Goal: Information Seeking & Learning: Find specific fact

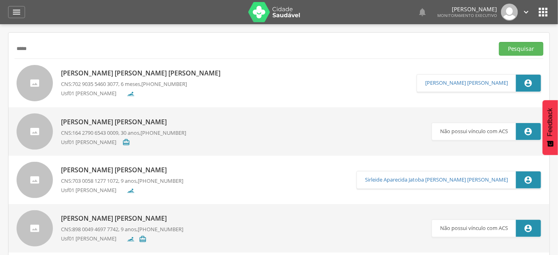
click at [140, 45] on input "*****" at bounding box center [253, 49] width 476 height 14
click at [499, 42] on button "Pesquisar" at bounding box center [521, 49] width 44 height 14
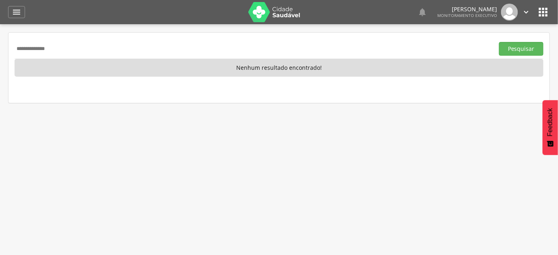
click at [38, 51] on input "**********" at bounding box center [253, 49] width 476 height 14
click at [46, 52] on input "**********" at bounding box center [253, 49] width 476 height 14
type input "**********"
click at [499, 42] on button "Pesquisar" at bounding box center [521, 49] width 44 height 14
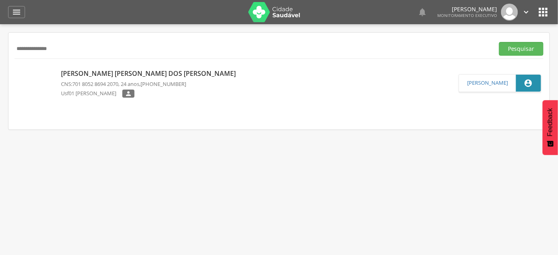
click at [95, 76] on p "[PERSON_NAME] [PERSON_NAME] dos [PERSON_NAME]" at bounding box center [150, 73] width 179 height 9
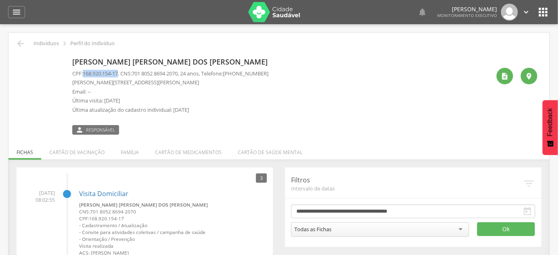
drag, startPoint x: 85, startPoint y: 72, endPoint x: 120, endPoint y: 74, distance: 35.2
click at [118, 74] on span "168.920.154-17" at bounding box center [100, 73] width 35 height 7
copy span "168.920.154-17"
drag, startPoint x: 136, startPoint y: 74, endPoint x: 185, endPoint y: 77, distance: 49.3
click at [185, 77] on div "CPF: 168.920.154-17 , CNS: [PHONE_NUMBER] , 24 anos, Telefone: [PHONE_NUMBER] […" at bounding box center [170, 94] width 196 height 48
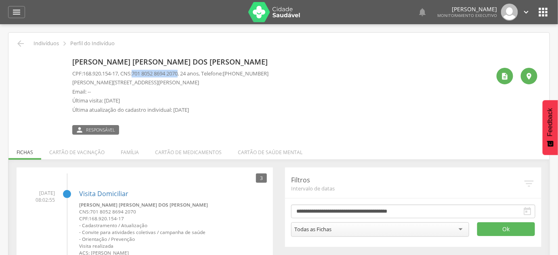
copy p "701 8052 8694 2070"
click at [155, 63] on p "[PERSON_NAME] [PERSON_NAME] dos [PERSON_NAME]" at bounding box center [171, 62] width 199 height 10
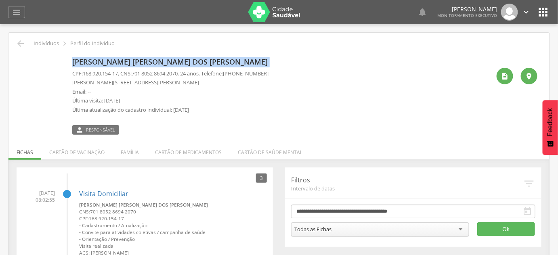
click at [155, 63] on p "[PERSON_NAME] [PERSON_NAME] dos [PERSON_NAME]" at bounding box center [171, 62] width 199 height 10
copy div "[PERSON_NAME] [PERSON_NAME] dos [PERSON_NAME]"
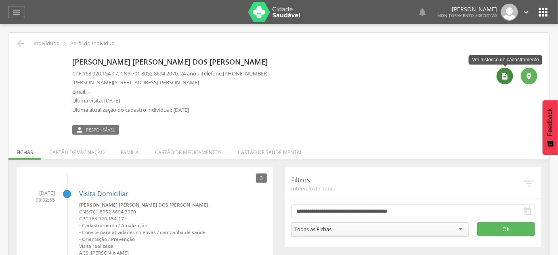
click at [501, 77] on icon "" at bounding box center [505, 76] width 8 height 8
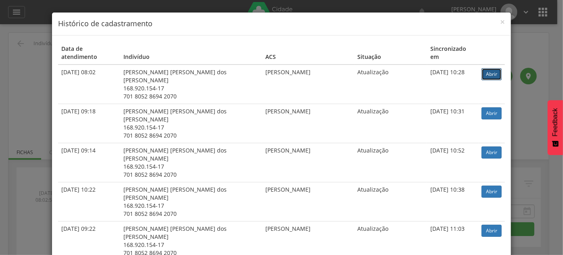
click at [482, 68] on link "Abrir" at bounding box center [492, 74] width 20 height 12
click at [6, 75] on div "× Histórico de cadastramento Data de atendimento Indivíduo ACS Situação Sincron…" at bounding box center [281, 127] width 563 height 255
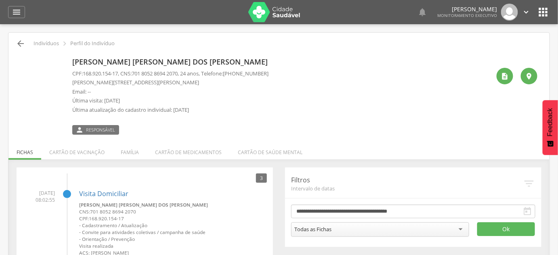
click at [19, 41] on icon "" at bounding box center [21, 44] width 10 height 10
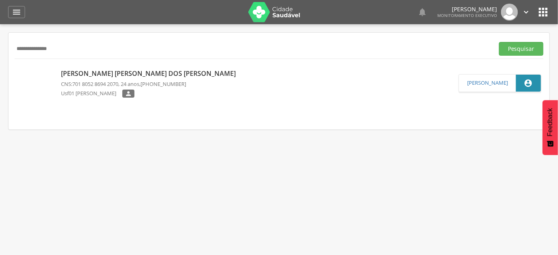
click at [19, 41] on div "**********" at bounding box center [279, 49] width 529 height 20
click at [62, 46] on input "**********" at bounding box center [253, 49] width 476 height 14
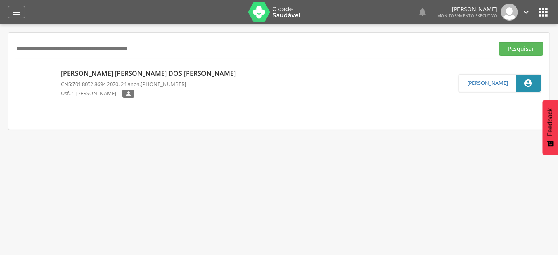
paste input "**********"
click at [499, 42] on button "Pesquisar" at bounding box center [521, 49] width 44 height 14
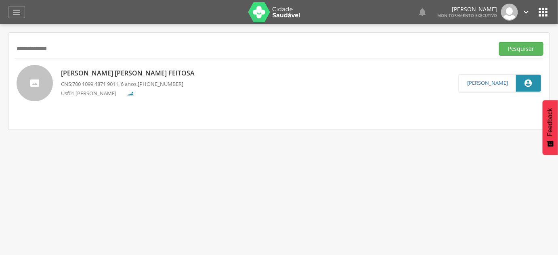
click at [134, 77] on p "[PERSON_NAME] [PERSON_NAME] Feitosa" at bounding box center [130, 73] width 138 height 9
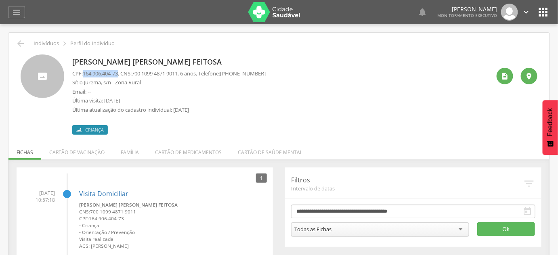
drag, startPoint x: 85, startPoint y: 72, endPoint x: 121, endPoint y: 71, distance: 36.3
click at [118, 71] on span "164.906.404-73" at bounding box center [100, 73] width 35 height 7
copy span "164.906.404-73"
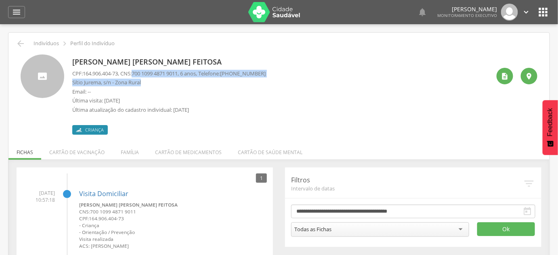
drag, startPoint x: 136, startPoint y: 75, endPoint x: 185, endPoint y: 77, distance: 48.9
click at [185, 77] on div "CPF: 164.906.404-73 , CNS: [PHONE_NUMBER] , 6 anos, Telefone: [PHONE_NUMBER] Sí…" at bounding box center [168, 94] width 193 height 48
click at [183, 79] on p "Sítio Jurema, s/n - Zona Rural" at bounding box center [168, 83] width 193 height 8
click at [139, 76] on span "700 1099 4871 9011" at bounding box center [155, 73] width 46 height 7
drag, startPoint x: 137, startPoint y: 75, endPoint x: 185, endPoint y: 76, distance: 48.0
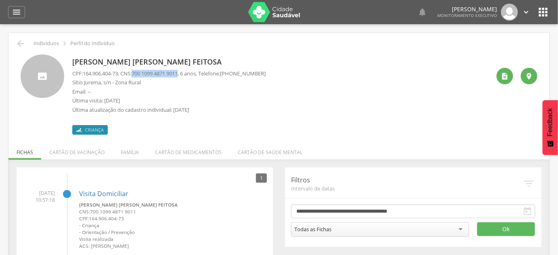
click at [178, 76] on span "700 1099 4871 9011" at bounding box center [155, 73] width 46 height 7
copy span "700 1099 4871 9011"
click at [151, 62] on p "[PERSON_NAME] [PERSON_NAME] Feitosa" at bounding box center [168, 62] width 193 height 10
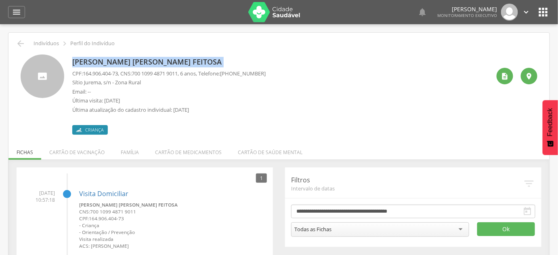
click at [151, 62] on p "[PERSON_NAME] [PERSON_NAME] Feitosa" at bounding box center [168, 62] width 193 height 10
copy div "[PERSON_NAME] [PERSON_NAME] Feitosa"
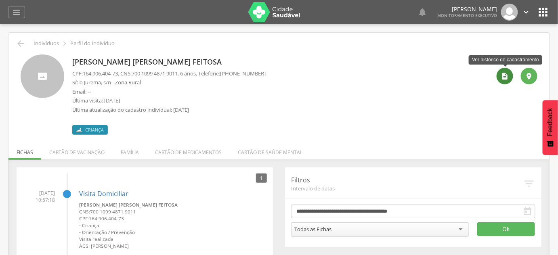
click at [508, 77] on icon "" at bounding box center [505, 76] width 8 height 8
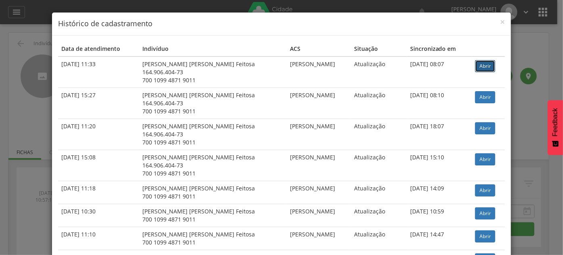
click at [475, 65] on link "Abrir" at bounding box center [485, 66] width 20 height 12
click at [42, 73] on div "× Histórico de cadastramento Data de atendimento Indivíduo ACS Situação Sincron…" at bounding box center [281, 127] width 563 height 255
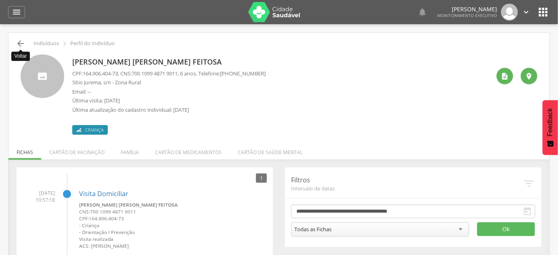
click at [23, 47] on icon "" at bounding box center [21, 44] width 10 height 10
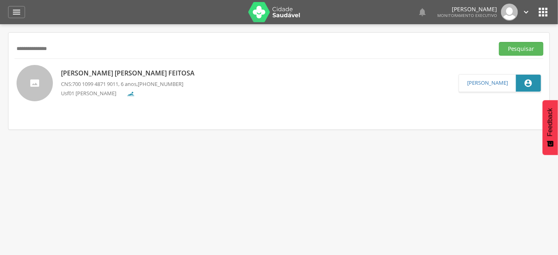
click at [23, 48] on input "**********" at bounding box center [253, 49] width 476 height 14
type input "**********"
click at [499, 42] on button "Pesquisar" at bounding box center [521, 49] width 44 height 14
click at [89, 72] on p "[PERSON_NAME]" at bounding box center [123, 73] width 125 height 9
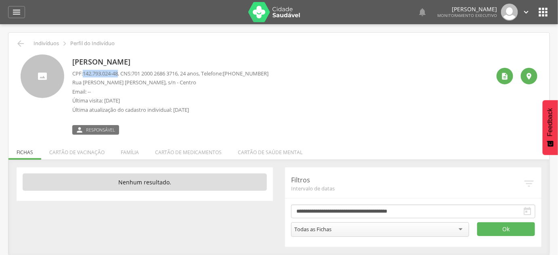
drag, startPoint x: 83, startPoint y: 73, endPoint x: 121, endPoint y: 71, distance: 38.0
click at [121, 71] on p "CPF: 142.793.024-48 , CNS: [PHONE_NUMBER] , 24 anos, Telefone: [PHONE_NUMBER]" at bounding box center [170, 74] width 196 height 8
copy p "142.793.024-48"
click at [121, 59] on p "[PERSON_NAME]" at bounding box center [170, 62] width 196 height 10
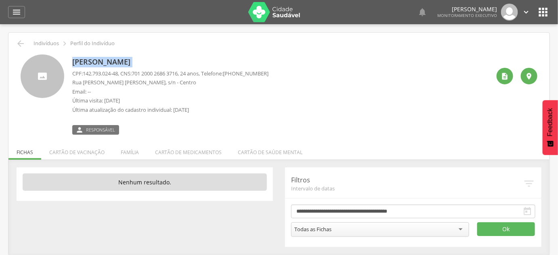
click at [121, 59] on p "[PERSON_NAME]" at bounding box center [170, 62] width 196 height 10
copy div "[PERSON_NAME]"
drag, startPoint x: 137, startPoint y: 73, endPoint x: 186, endPoint y: 75, distance: 48.9
click at [178, 75] on span "701 2000 2686 3716" at bounding box center [155, 73] width 46 height 7
copy span "701 2000 2686 3716"
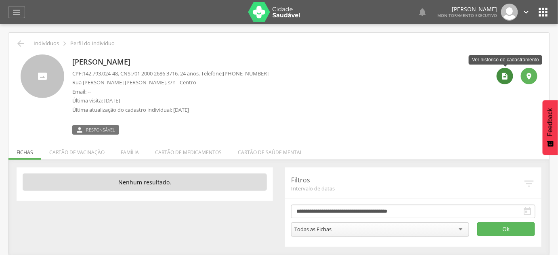
click at [501, 78] on icon "" at bounding box center [505, 76] width 8 height 8
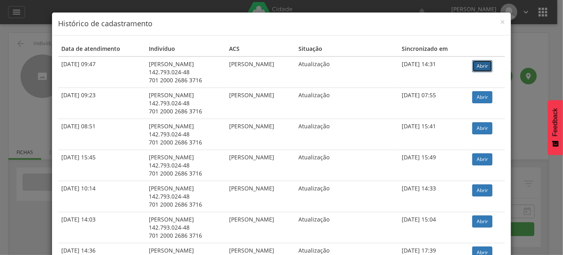
click at [481, 61] on link "Abrir" at bounding box center [482, 66] width 20 height 12
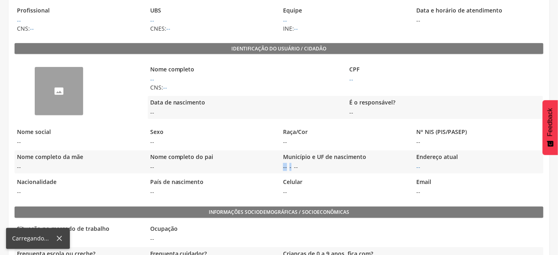
scroll to position [146, 0]
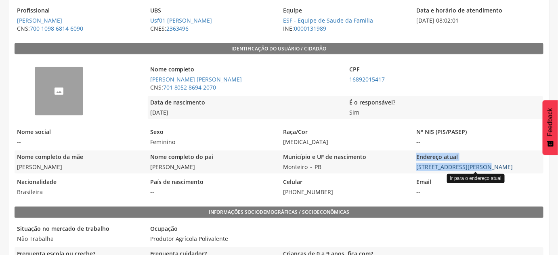
drag, startPoint x: 410, startPoint y: 167, endPoint x: 483, endPoint y: 166, distance: 72.6
click at [483, 166] on div "Nome completo da mãe Rita de Cassia dos Santos Nome completo do pai Irenildo Ca…" at bounding box center [279, 161] width 529 height 23
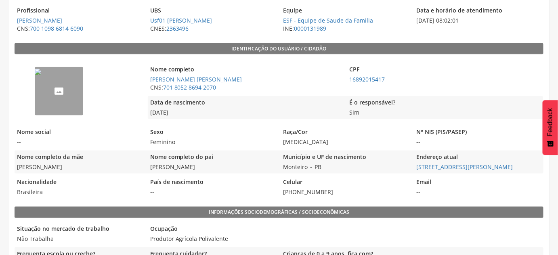
click at [516, 186] on legend "Email" at bounding box center [478, 182] width 129 height 9
drag, startPoint x: 414, startPoint y: 167, endPoint x: 541, endPoint y: 169, distance: 127.1
click at [541, 169] on span "[PERSON_NAME][STREET_ADDRESS][PERSON_NAME]" at bounding box center [478, 167] width 129 height 8
copy link "[PERSON_NAME][STREET_ADDRESS][PERSON_NAME]"
drag, startPoint x: 325, startPoint y: 164, endPoint x: 281, endPoint y: 165, distance: 44.0
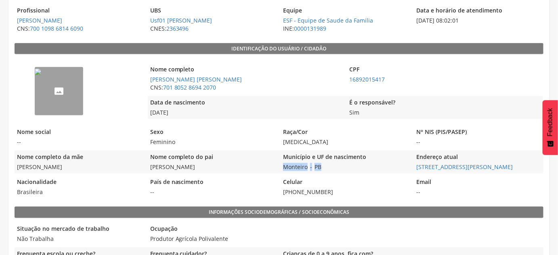
click at [281, 165] on div "Município e UF de nascimento Monteiro - PB" at bounding box center [344, 161] width 129 height 23
copy div "Monteiro - PB"
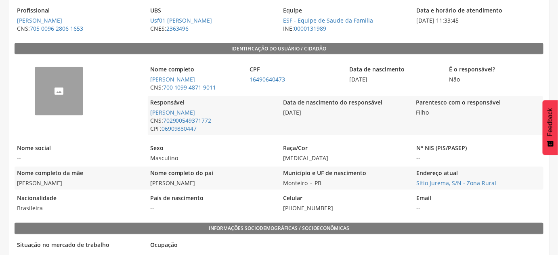
click at [403, 182] on div "Município e UF de nascimento Monteiro - PB" at bounding box center [344, 178] width 129 height 23
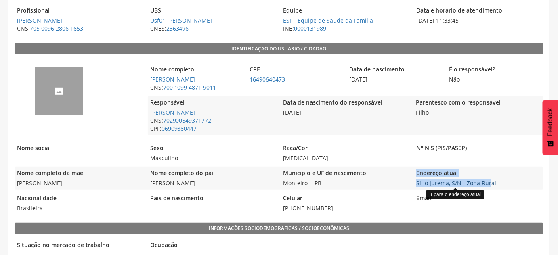
drag, startPoint x: 410, startPoint y: 186, endPoint x: 490, endPoint y: 182, distance: 80.0
click at [489, 182] on div "Nome completo da mãe Vanice Aparecida da Silva Nome completo do pai Jose Edmils…" at bounding box center [279, 178] width 529 height 23
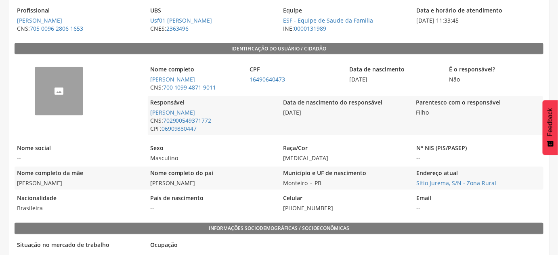
click at [478, 107] on div "Parentesco com o responsável Filho" at bounding box center [477, 115] width 129 height 39
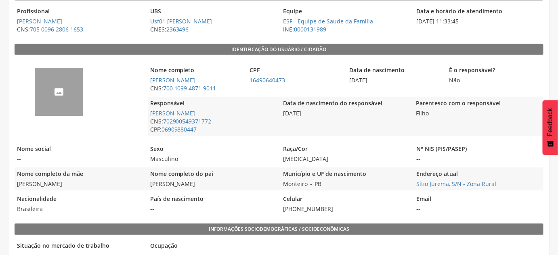
scroll to position [146, 0]
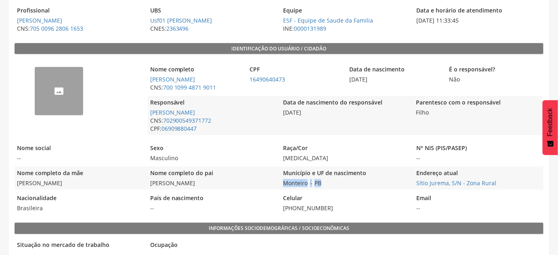
drag, startPoint x: 329, startPoint y: 183, endPoint x: 282, endPoint y: 188, distance: 47.5
click at [282, 188] on div "Município e UF de nascimento Monteiro - PB" at bounding box center [344, 178] width 129 height 23
copy div "Monteiro - PB"
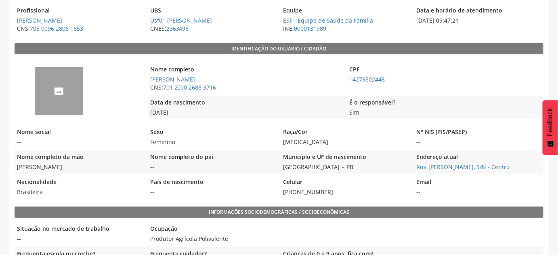
click at [350, 169] on div "Município e UF de nascimento São João do Tigre - PB" at bounding box center [344, 161] width 129 height 23
drag, startPoint x: 353, startPoint y: 163, endPoint x: 282, endPoint y: 168, distance: 70.3
click at [282, 168] on div "Município e UF de nascimento São João do Tigre - PB" at bounding box center [344, 161] width 129 height 23
copy div "São João do Tigre - [GEOGRAPHIC_DATA]"
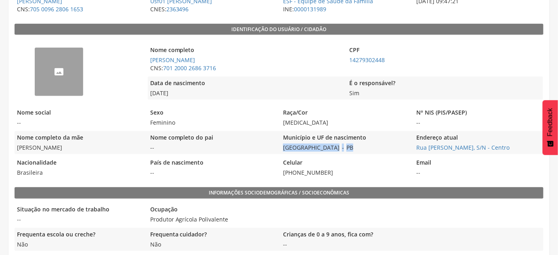
scroll to position [183, 0]
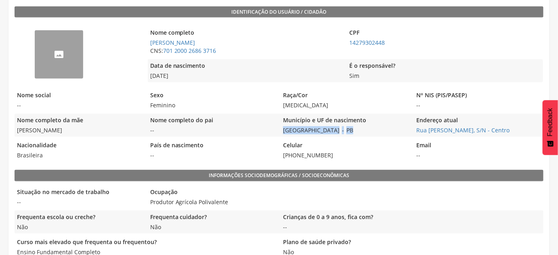
click at [405, 131] on div "Município e UF de nascimento São João do Tigre - PB" at bounding box center [344, 125] width 129 height 23
click at [416, 127] on link "Rua Jose Tutu Sobrinho, S/N - Centro" at bounding box center [462, 130] width 93 height 8
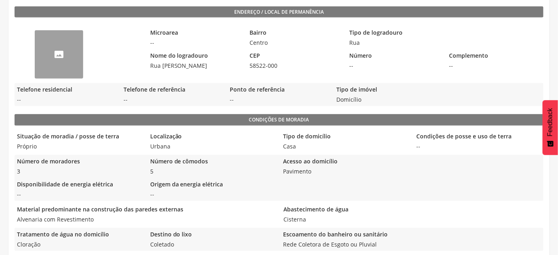
scroll to position [206, 0]
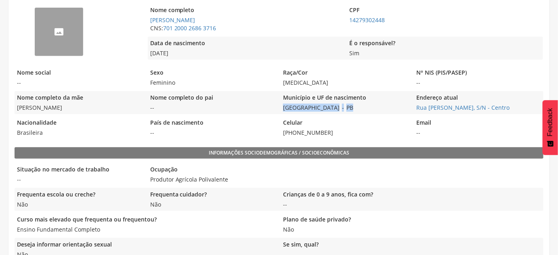
scroll to position [183, 0]
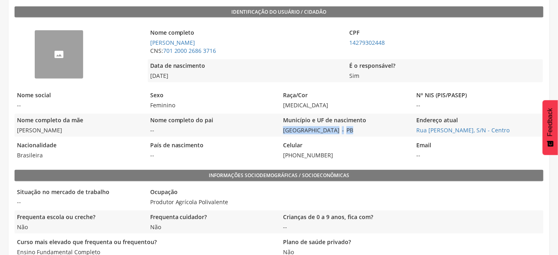
click at [407, 128] on div "Município e UF de nascimento São João do Tigre - PB" at bounding box center [344, 125] width 129 height 23
drag, startPoint x: 414, startPoint y: 129, endPoint x: 514, endPoint y: 128, distance: 100.5
click at [514, 128] on span "Rua Jose Tutu Sobrinho, S/N - Centro" at bounding box center [478, 130] width 129 height 8
copy link "Rua Jose Tutu Sobrinho, S/N - Centro"
